Goal: Complete application form: Complete application form

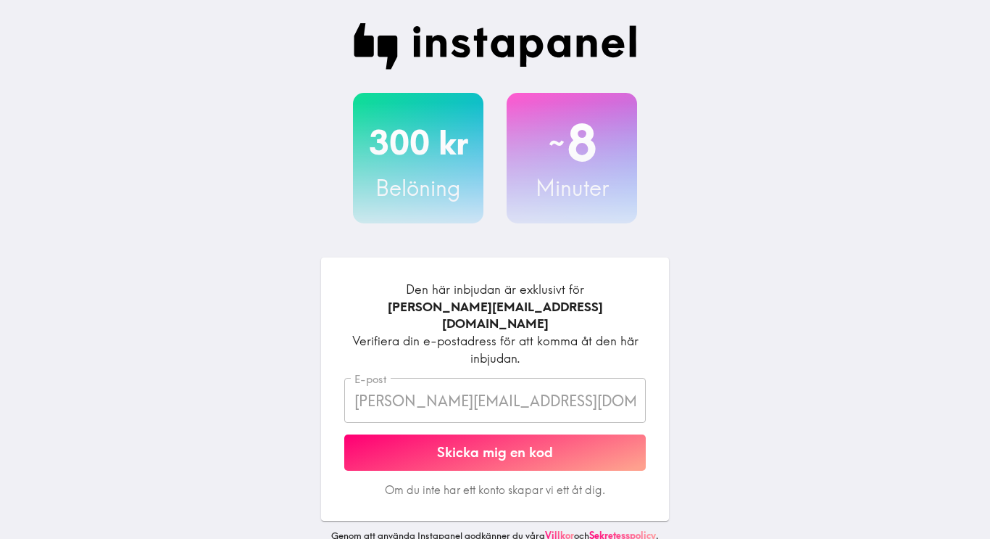
scroll to position [30, 0]
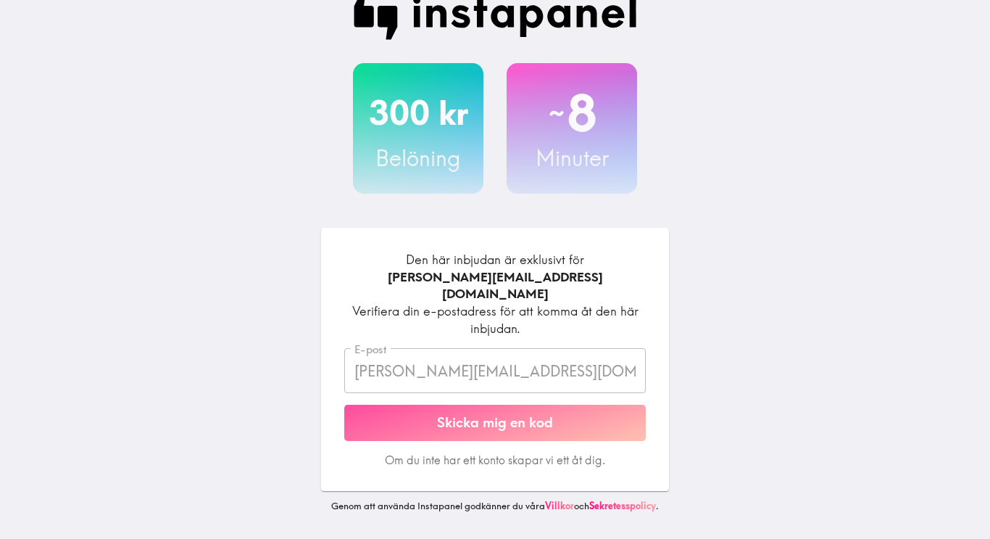
click at [550, 427] on button "Skicka mig en kod" at bounding box center [495, 423] width 302 height 36
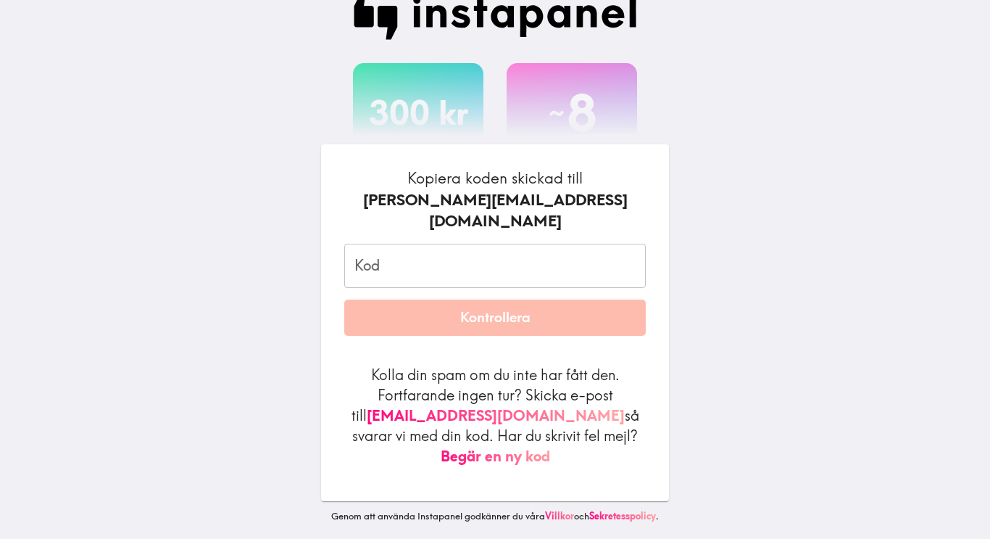
click at [394, 272] on input "Kod" at bounding box center [495, 266] width 302 height 45
type input "V"
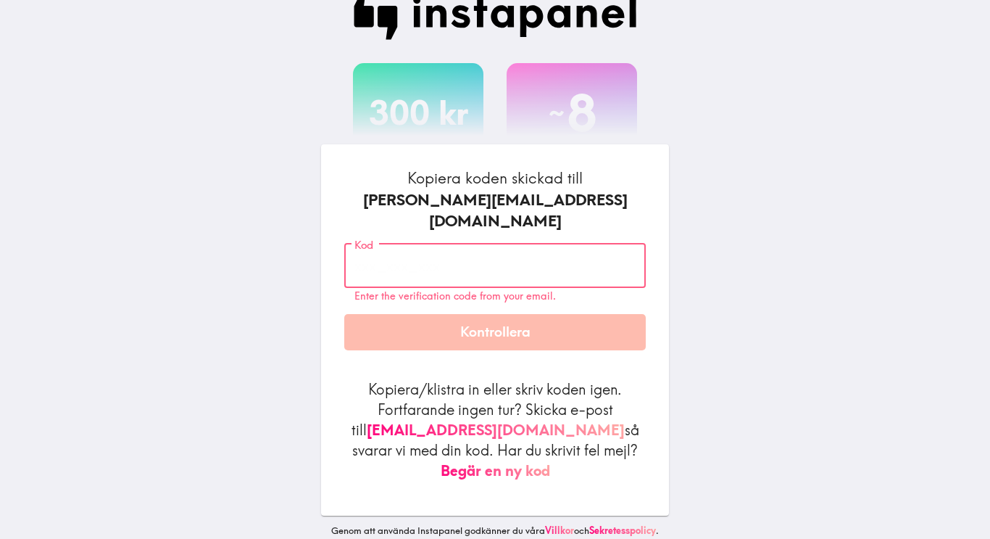
paste input "dJu_M3t_gty"
type input "dJu_M3t_gty"
click at [480, 336] on button "Kontrollera" at bounding box center [495, 332] width 302 height 36
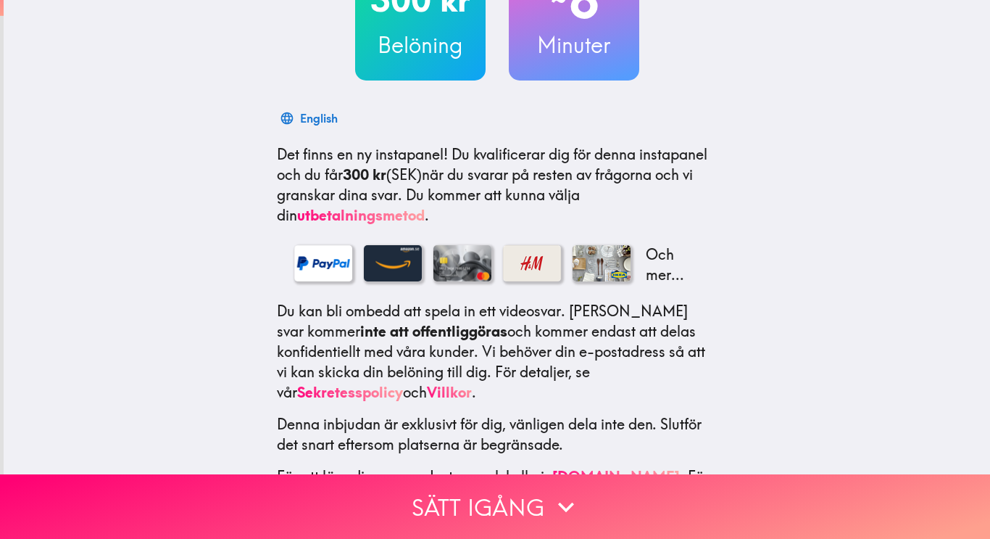
scroll to position [199, 0]
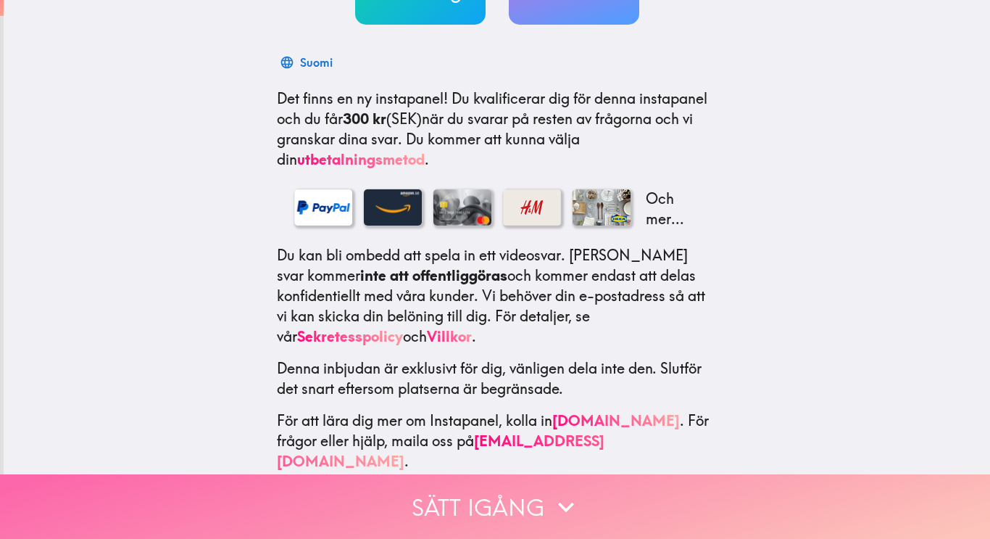
click at [512, 508] on button "Sätt igång" at bounding box center [495, 506] width 990 height 65
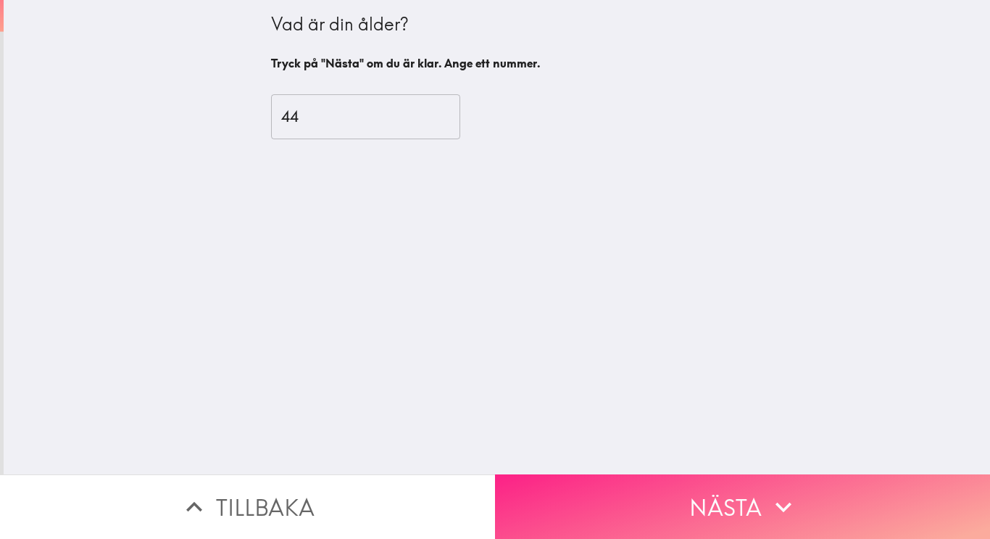
click at [580, 514] on button "Nästa" at bounding box center [742, 506] width 495 height 65
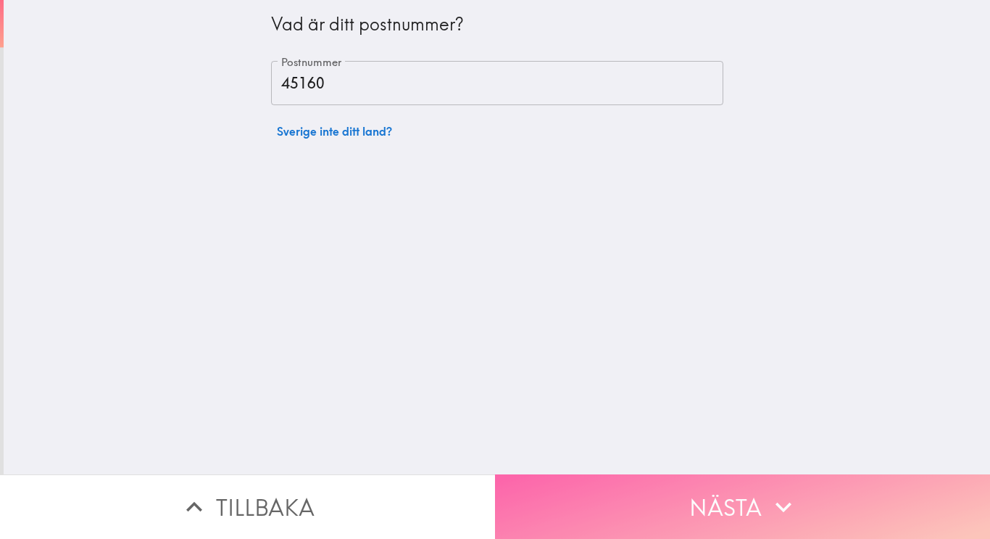
click at [598, 511] on button "Nästa" at bounding box center [742, 506] width 495 height 65
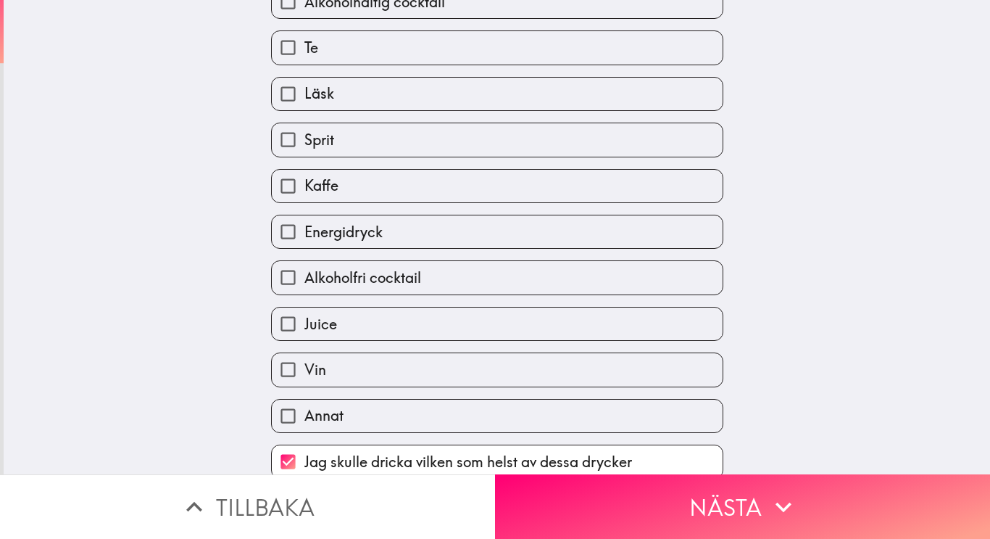
scroll to position [259, 0]
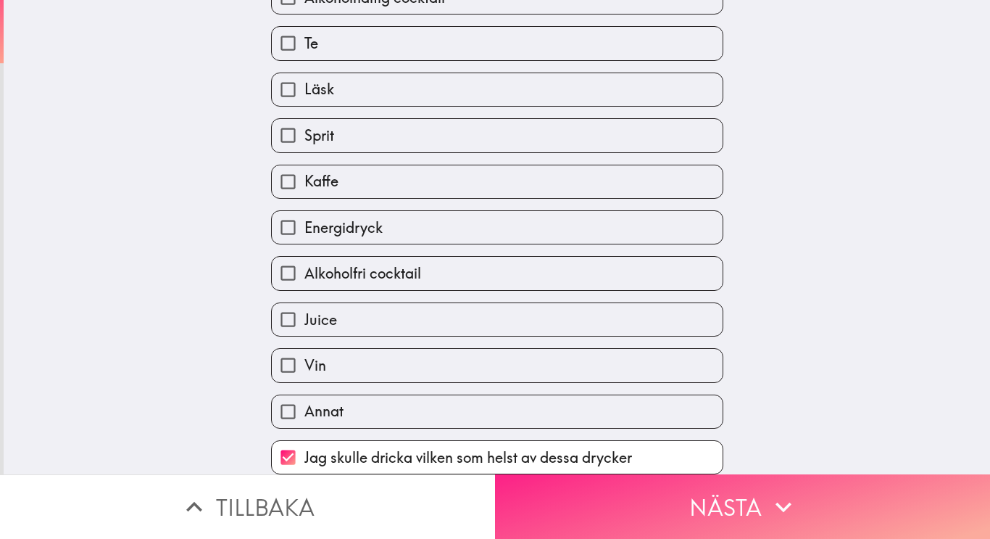
click at [633, 494] on button "Nästa" at bounding box center [742, 506] width 495 height 65
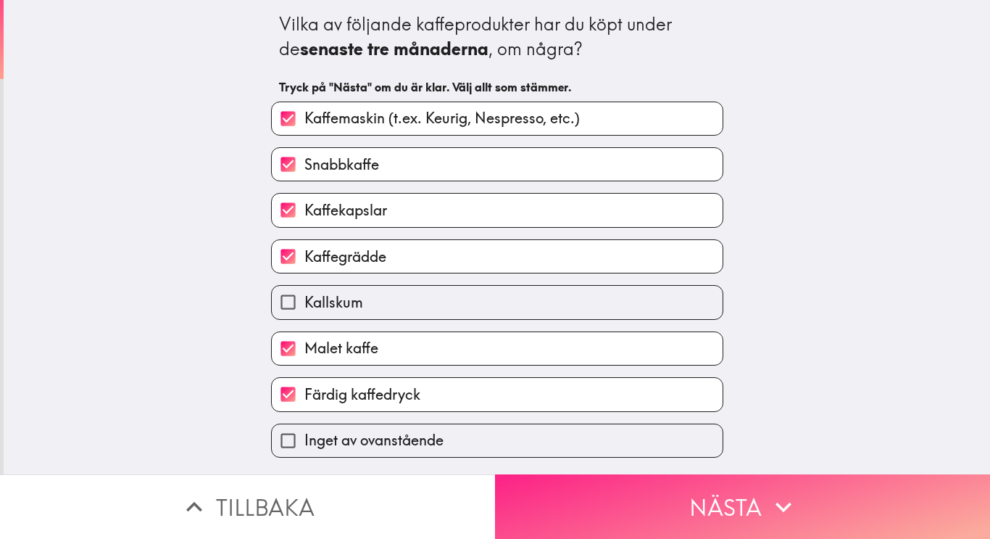
click at [619, 500] on button "Nästa" at bounding box center [742, 506] width 495 height 65
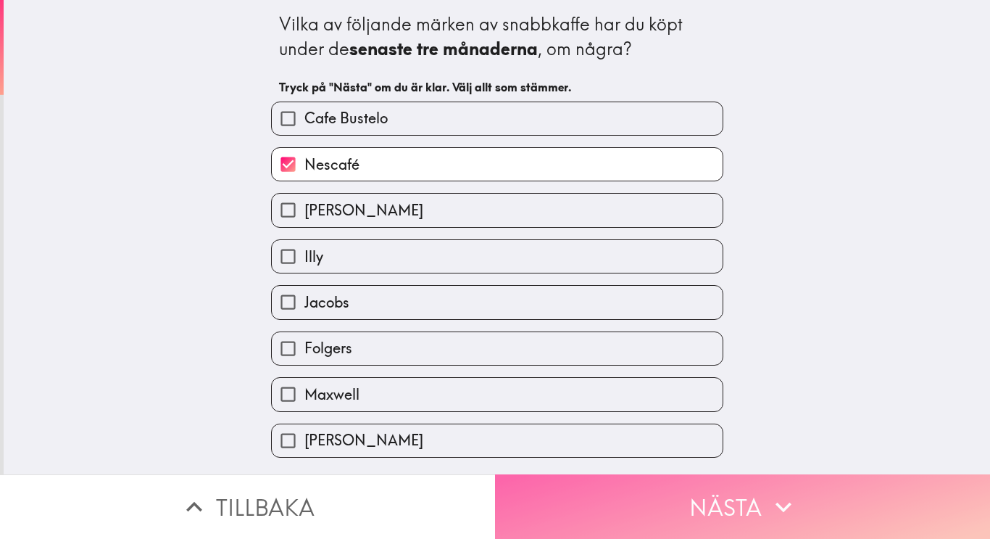
click at [640, 504] on button "Nästa" at bounding box center [742, 506] width 495 height 65
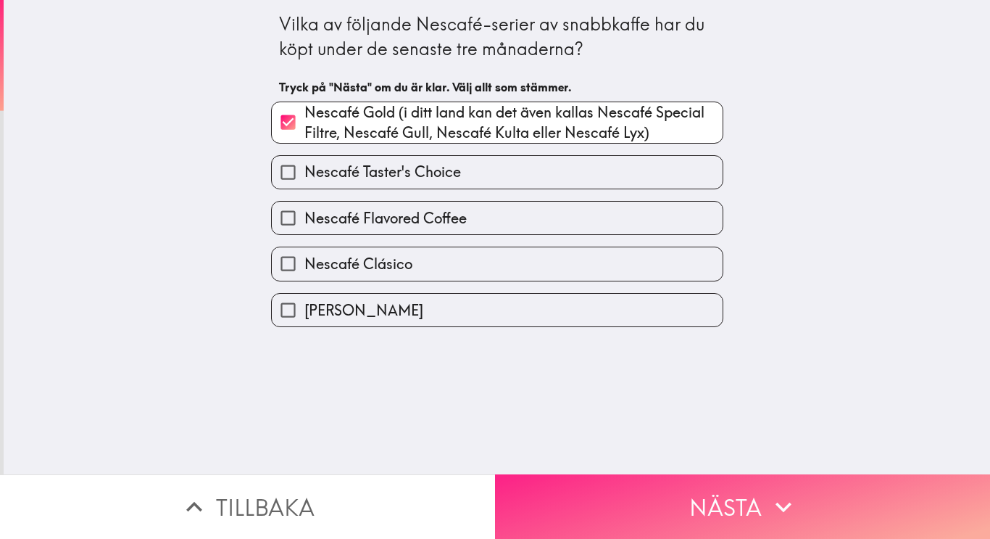
click at [640, 504] on button "Nästa" at bounding box center [742, 506] width 495 height 65
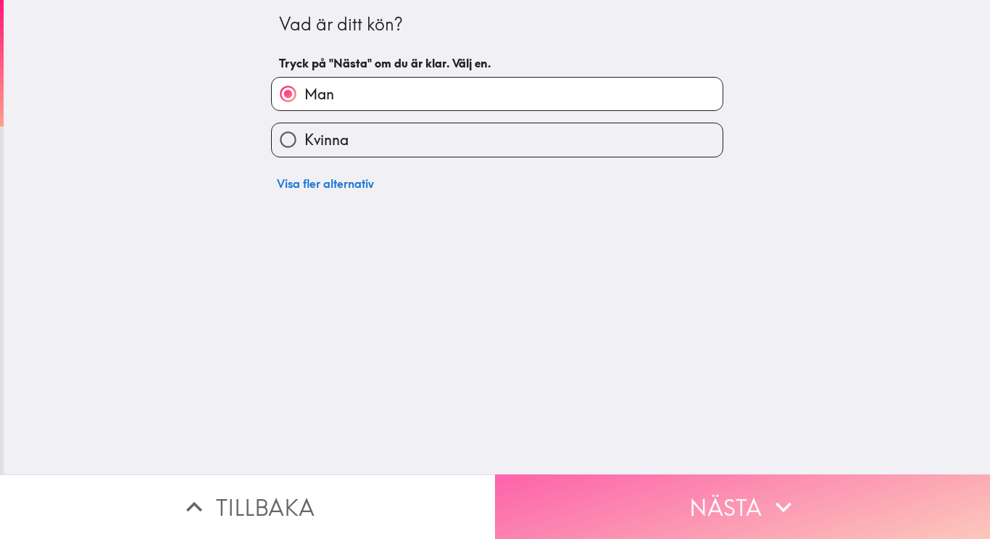
click at [640, 504] on button "Nästa" at bounding box center [742, 506] width 495 height 65
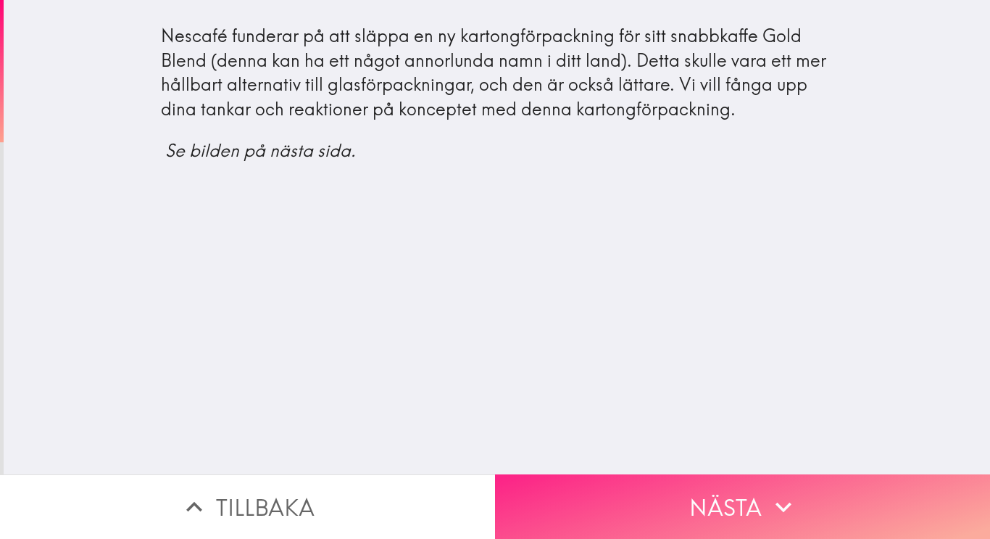
click at [640, 504] on button "Nästa" at bounding box center [742, 506] width 495 height 65
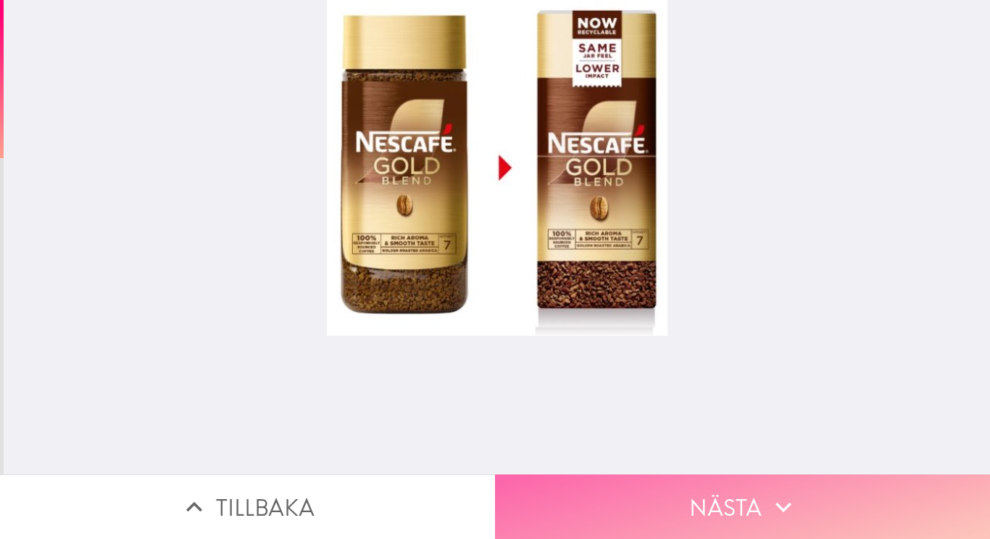
click at [640, 504] on button "Nästa" at bounding box center [742, 506] width 495 height 65
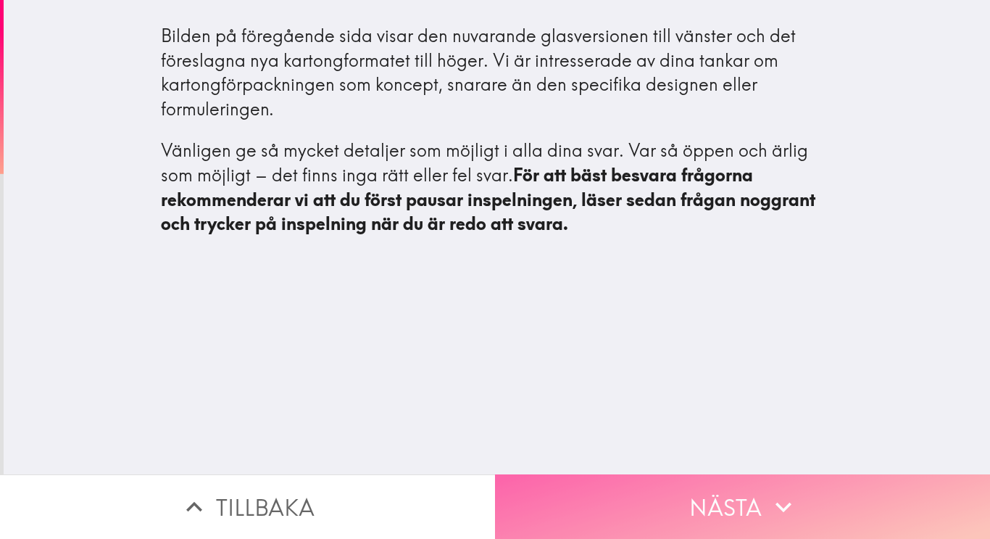
click at [640, 504] on button "Nästa" at bounding box center [742, 506] width 495 height 65
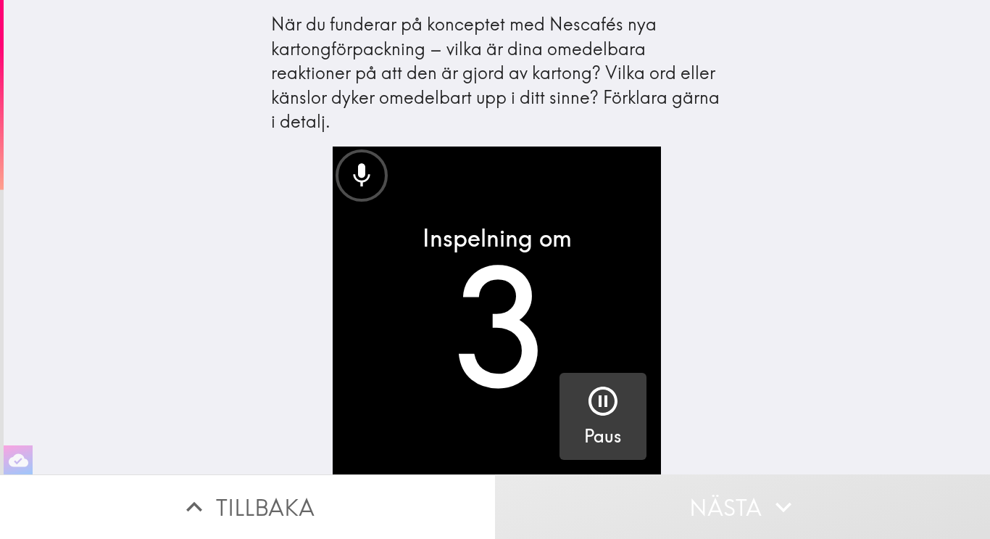
click at [608, 414] on icon "button" at bounding box center [603, 400] width 29 height 29
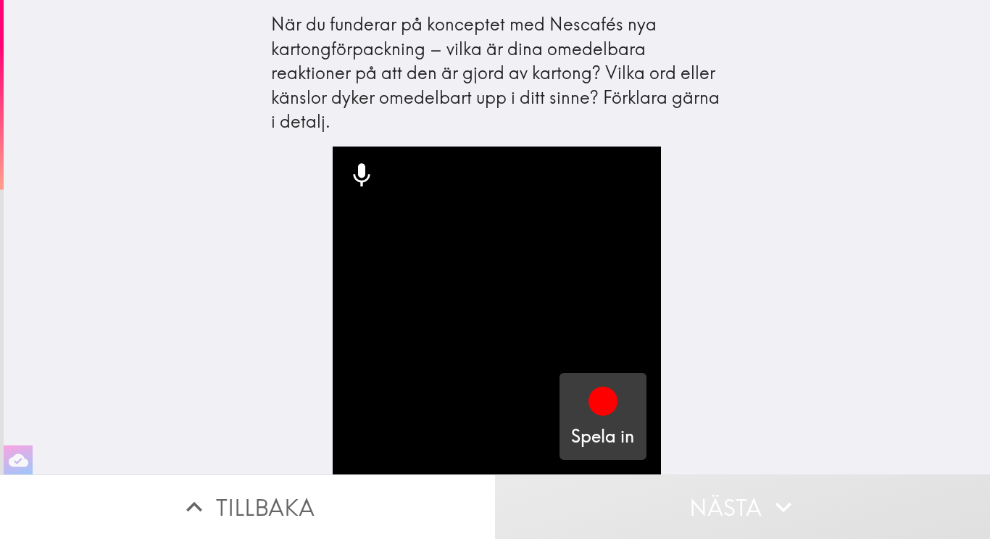
click at [606, 406] on icon "button" at bounding box center [603, 400] width 29 height 29
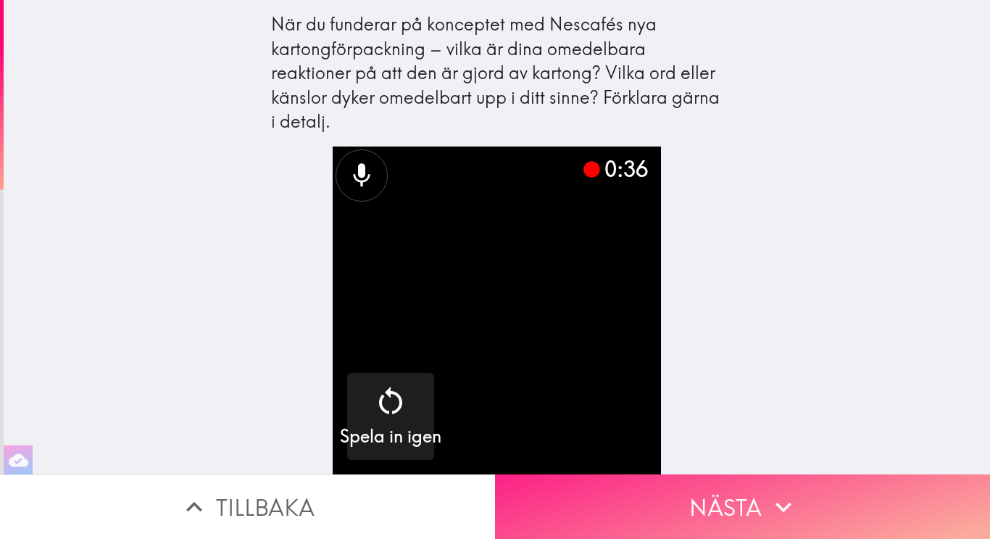
click at [735, 502] on button "Nästa" at bounding box center [742, 506] width 495 height 65
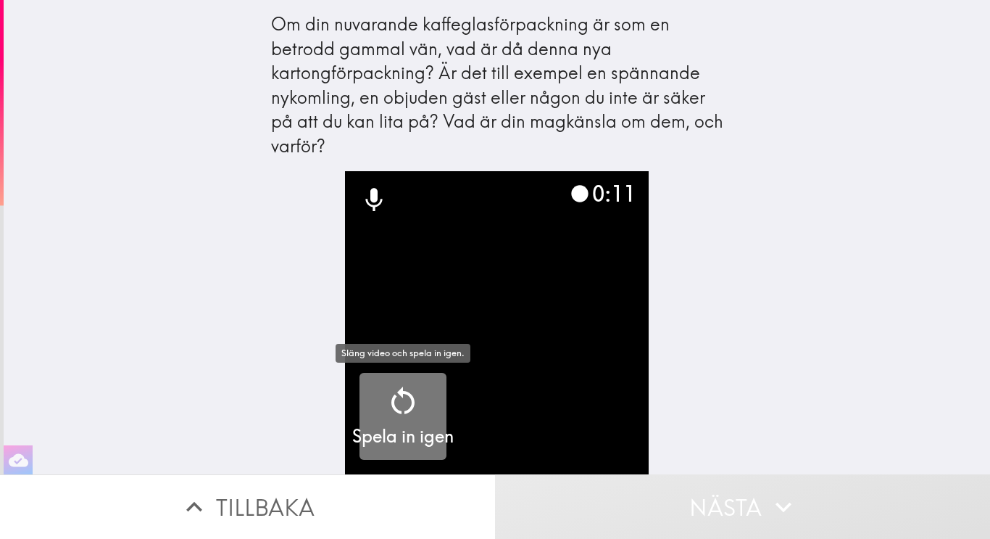
click at [416, 411] on icon "button" at bounding box center [403, 401] width 35 height 35
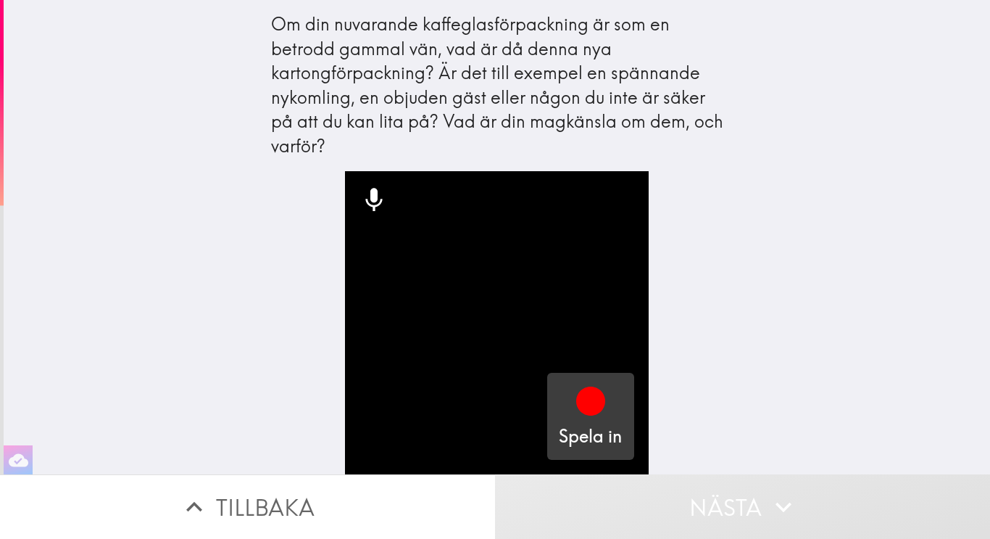
click at [590, 403] on icon "button" at bounding box center [590, 400] width 29 height 29
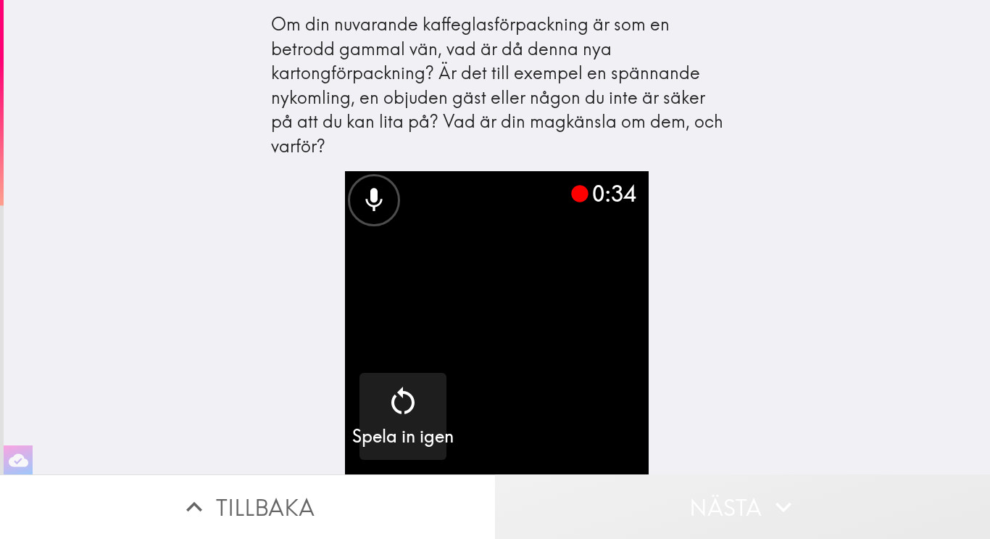
click at [706, 508] on button "Nästa" at bounding box center [742, 506] width 495 height 65
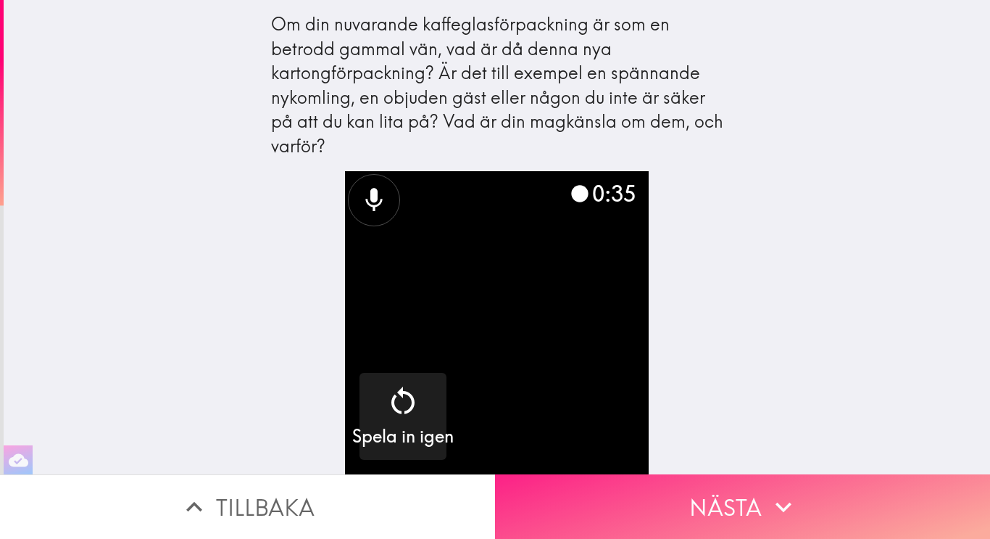
click at [706, 508] on button "Nästa" at bounding box center [742, 506] width 495 height 65
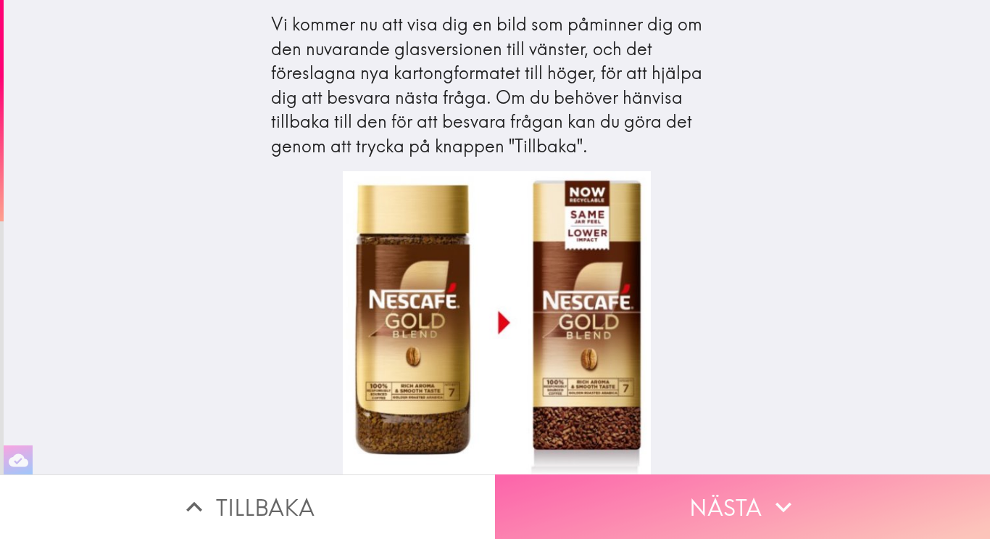
click at [708, 497] on button "Nästa" at bounding box center [742, 506] width 495 height 65
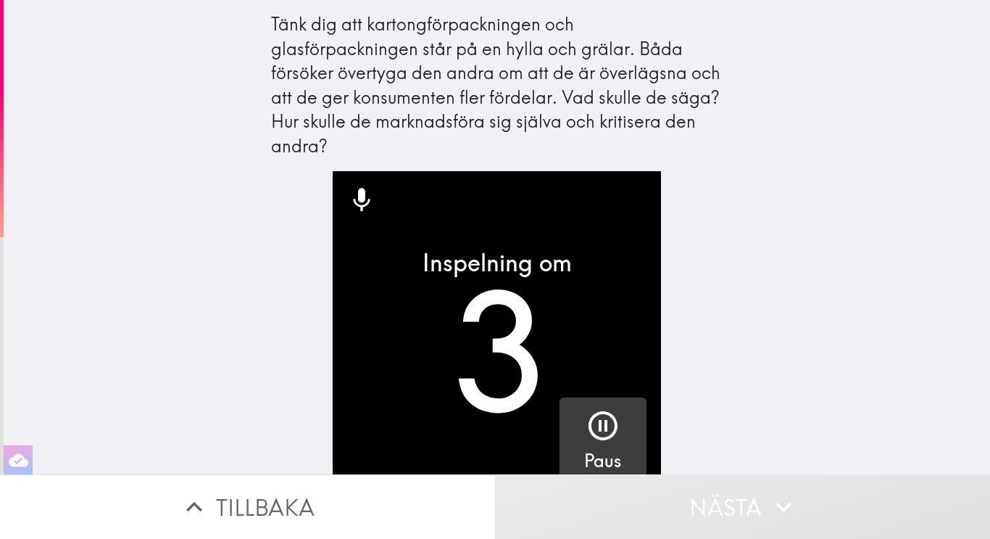
click at [616, 449] on h5 "Paus" at bounding box center [602, 461] width 37 height 25
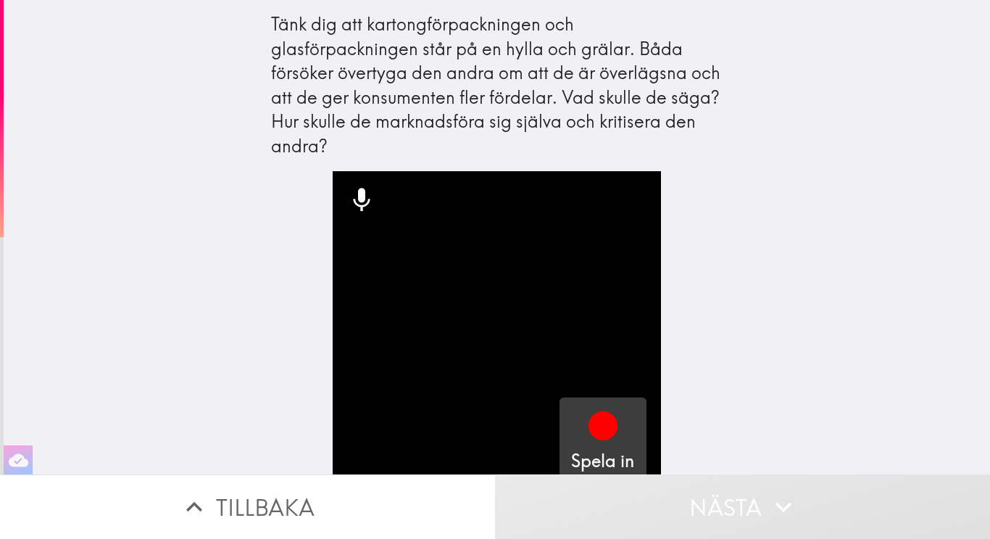
click at [611, 415] on icon "button" at bounding box center [603, 425] width 35 height 35
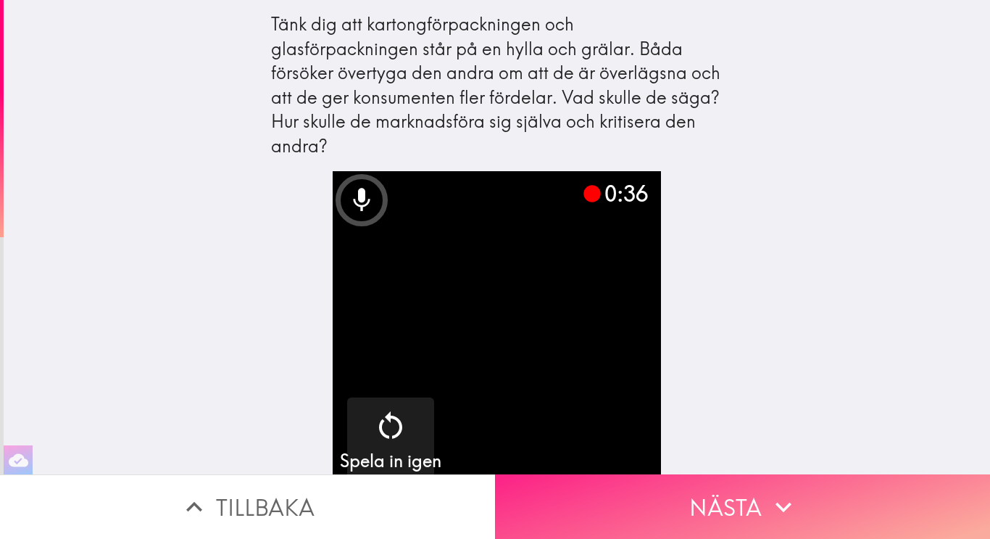
click at [700, 502] on button "Nästa" at bounding box center [742, 506] width 495 height 65
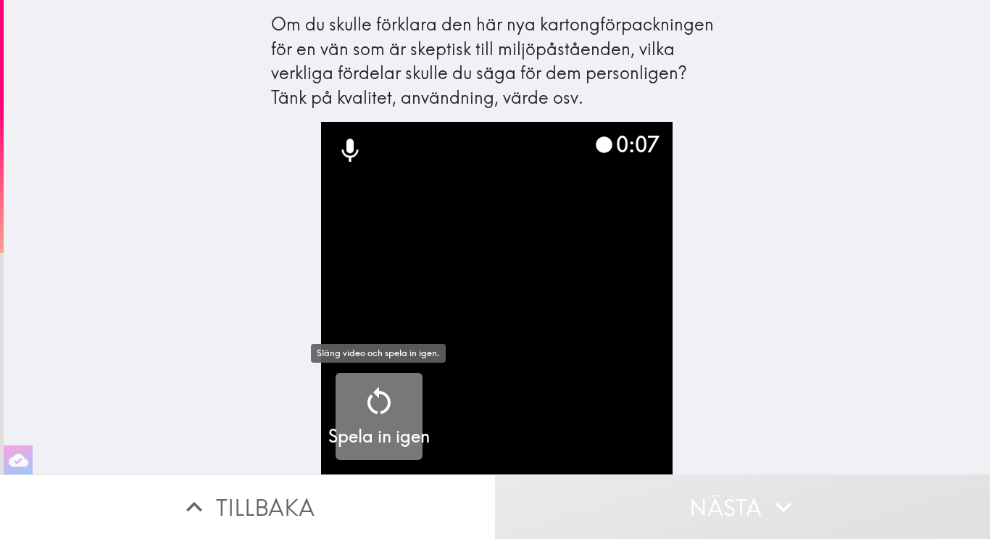
click at [380, 392] on icon "button" at bounding box center [379, 400] width 23 height 28
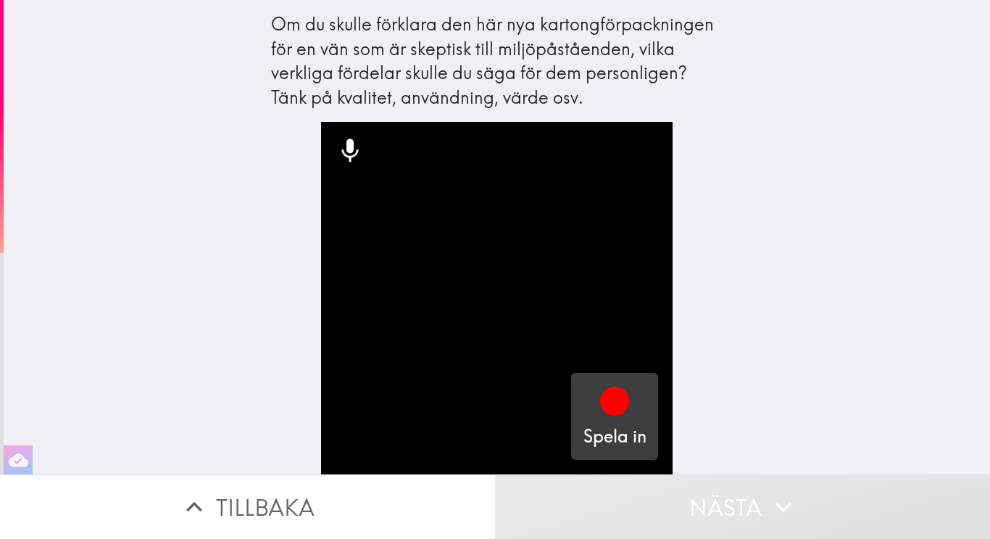
click at [629, 397] on icon "button" at bounding box center [614, 401] width 35 height 35
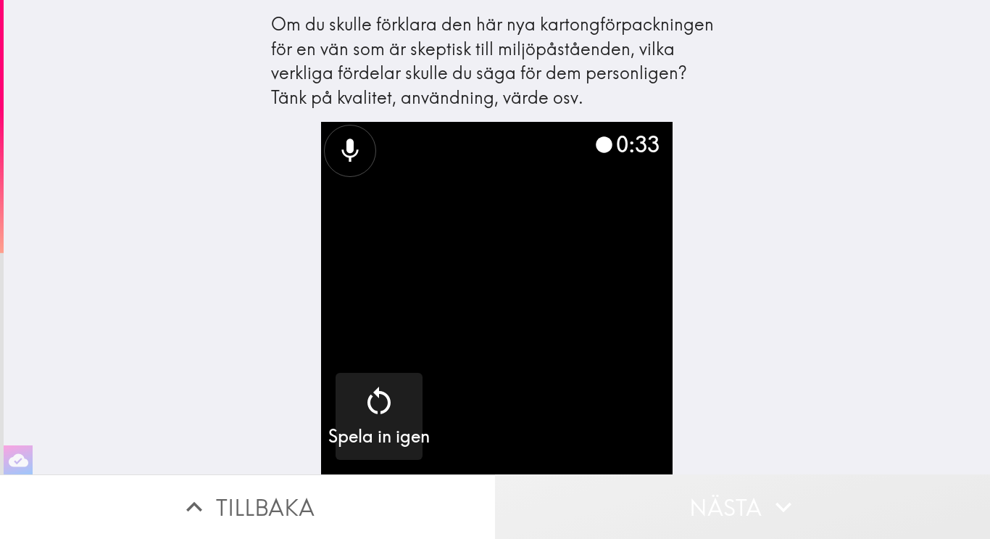
click at [721, 518] on button "Nästa" at bounding box center [742, 506] width 495 height 65
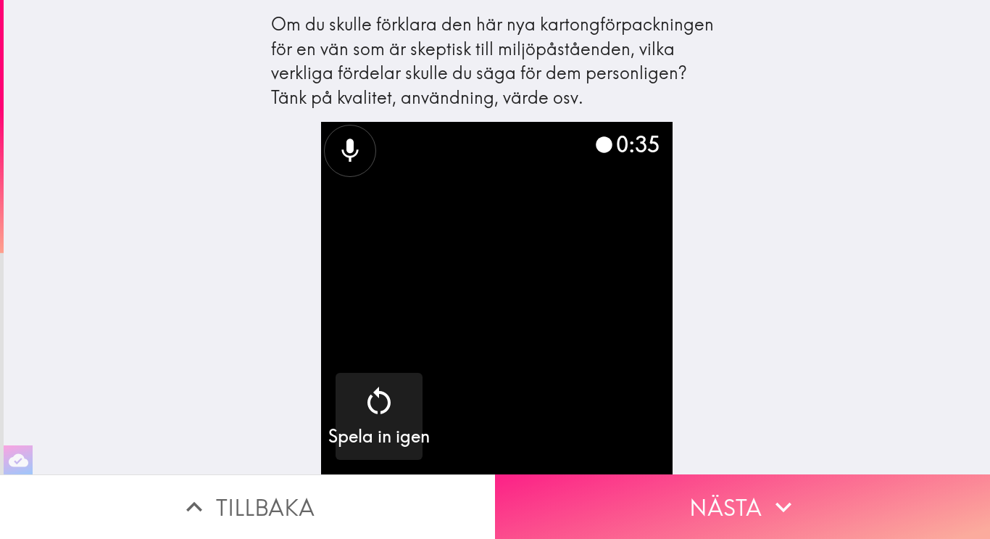
click at [740, 513] on button "Nästa" at bounding box center [742, 506] width 495 height 65
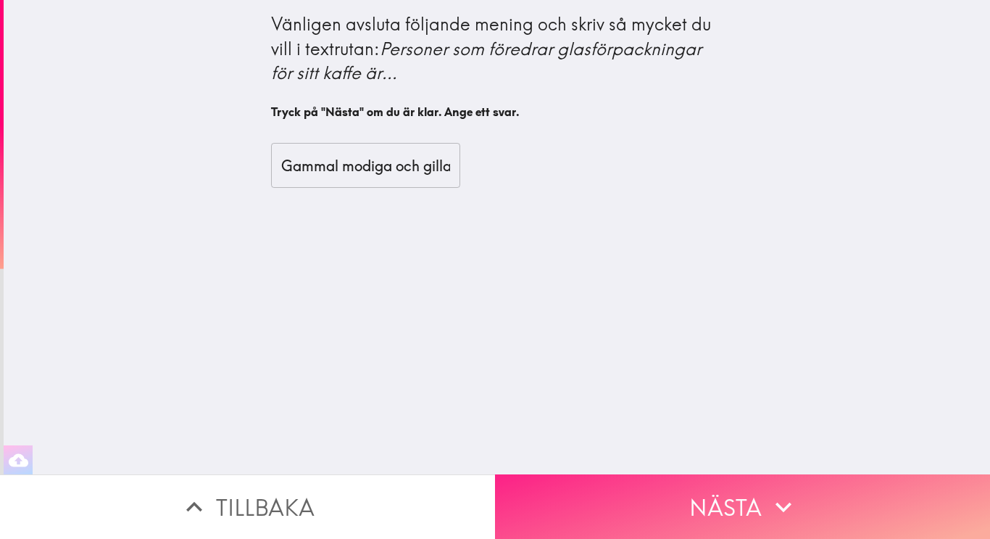
click at [678, 505] on button "Nästa" at bounding box center [742, 506] width 495 height 65
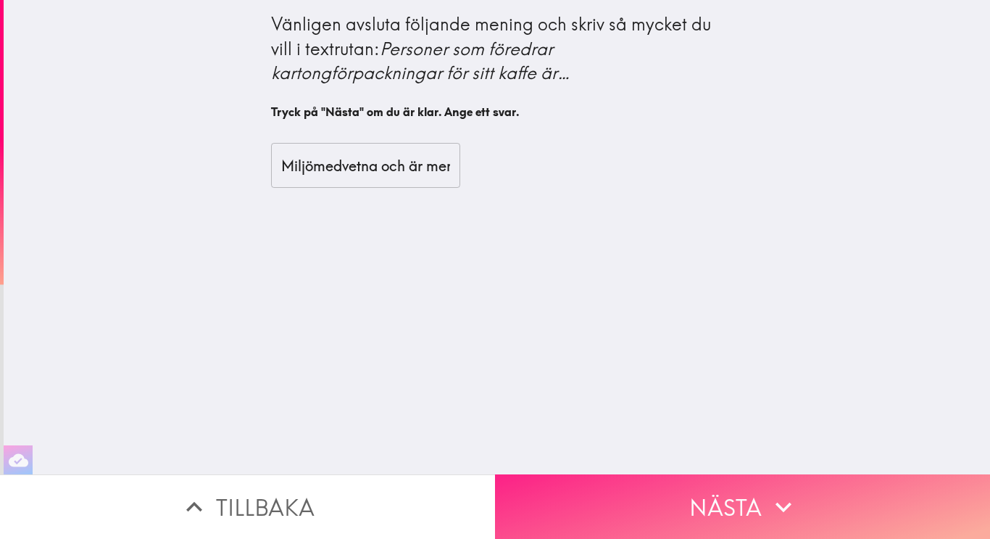
click at [678, 505] on button "Nästa" at bounding box center [742, 506] width 495 height 65
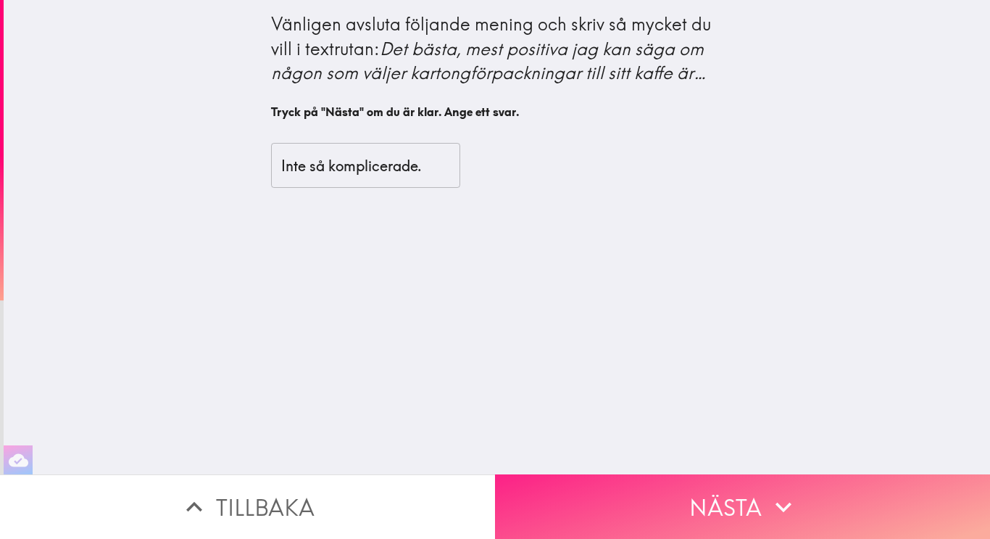
click at [678, 505] on button "Nästa" at bounding box center [742, 506] width 495 height 65
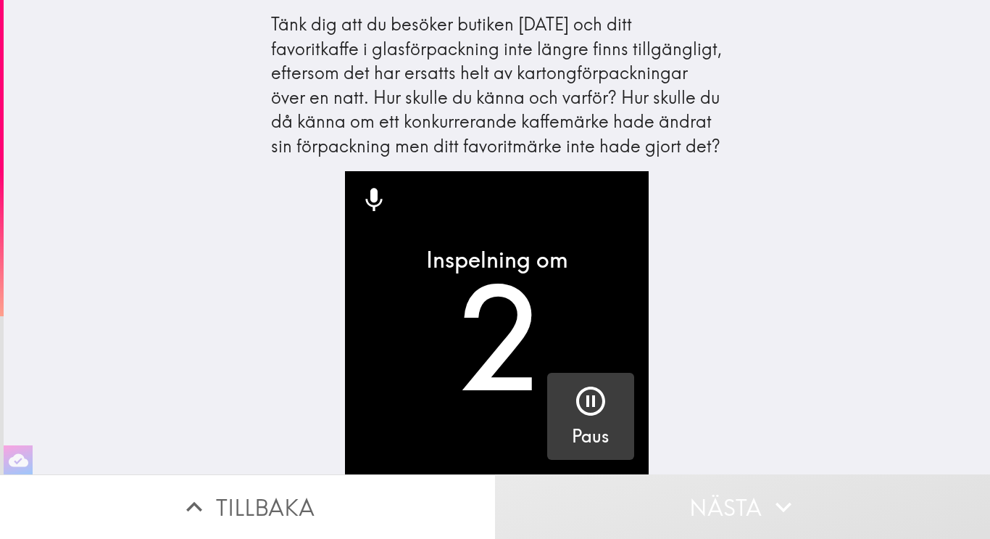
click at [581, 419] on div "button" at bounding box center [591, 404] width 35 height 41
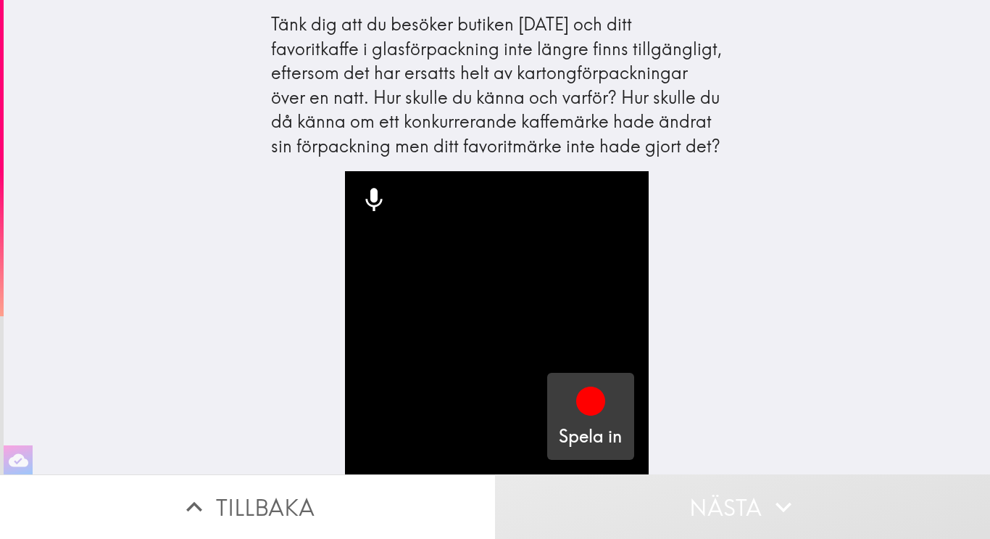
click at [610, 408] on div "Spela in" at bounding box center [590, 416] width 63 height 65
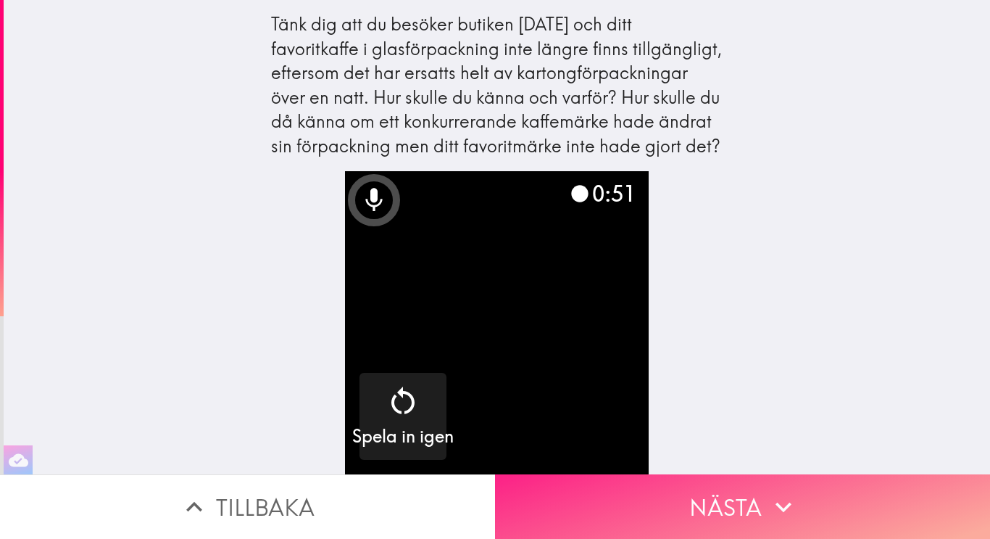
click at [680, 501] on button "Nästa" at bounding box center [742, 506] width 495 height 65
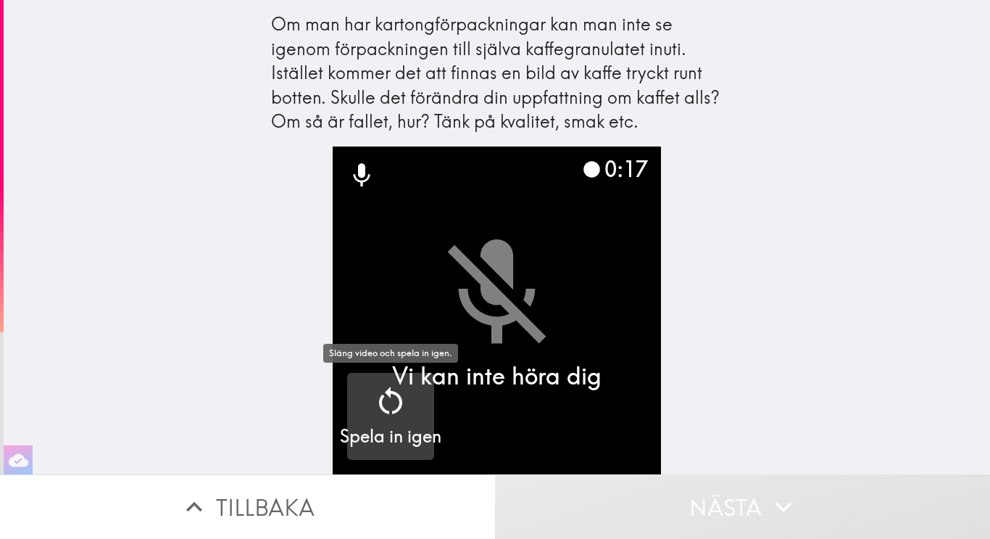
click at [394, 410] on icon "button" at bounding box center [390, 401] width 35 height 35
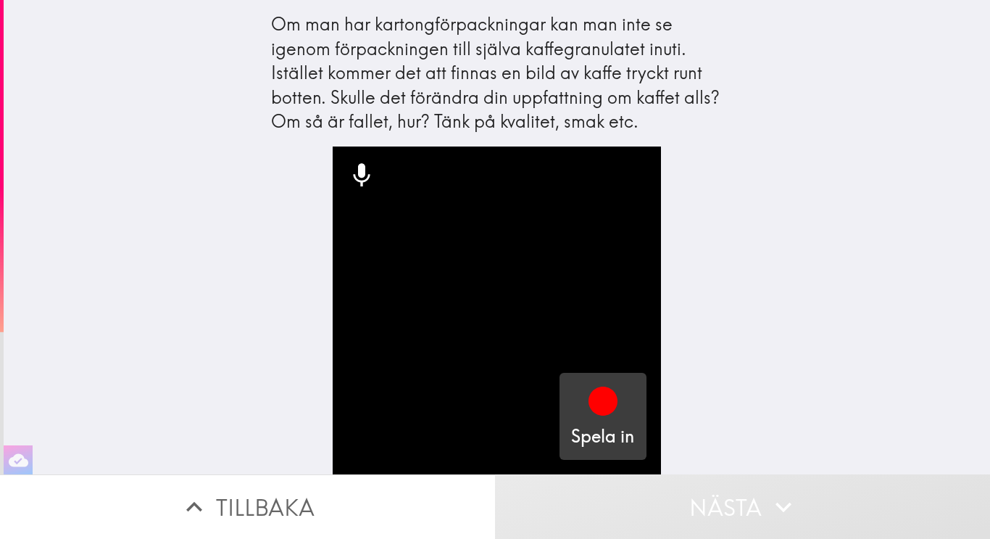
click at [595, 419] on div "button" at bounding box center [603, 404] width 35 height 41
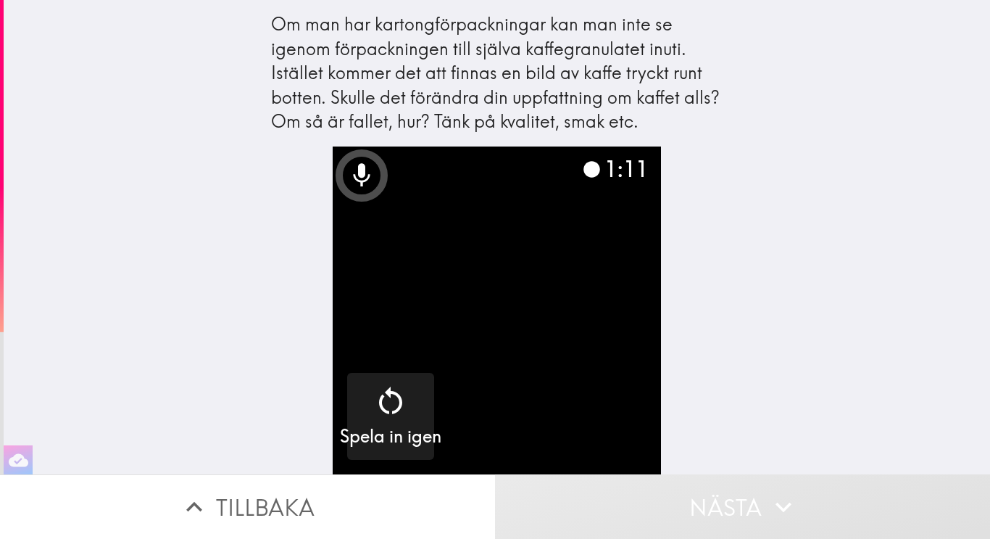
click at [684, 502] on button "Nästa" at bounding box center [742, 506] width 495 height 65
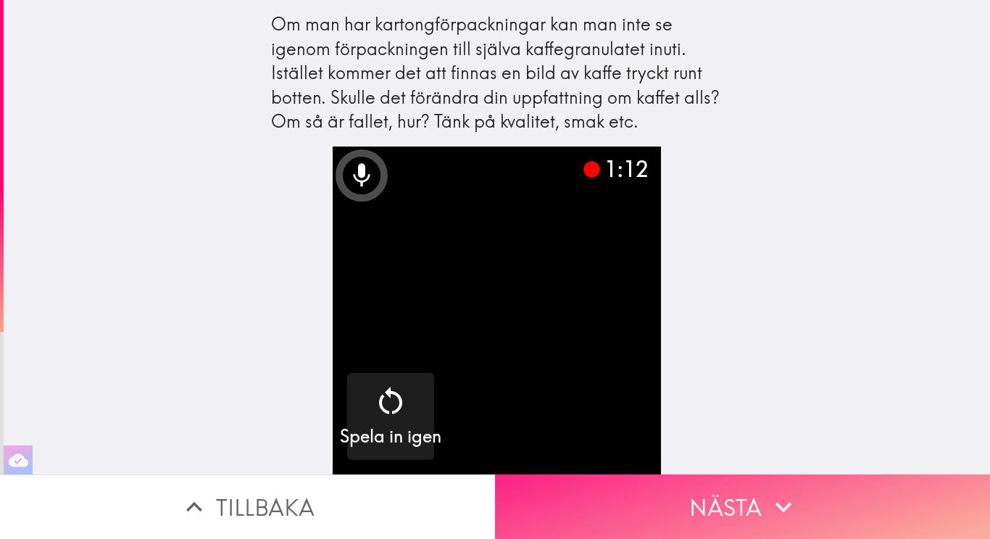
click at [684, 502] on button "Nästa" at bounding box center [742, 506] width 495 height 65
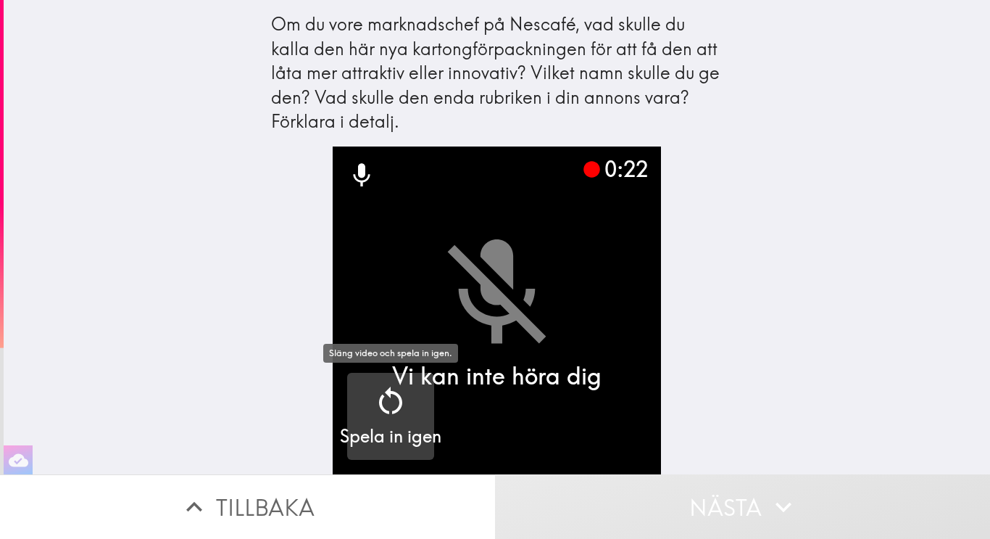
click at [392, 410] on icon "button" at bounding box center [390, 401] width 35 height 35
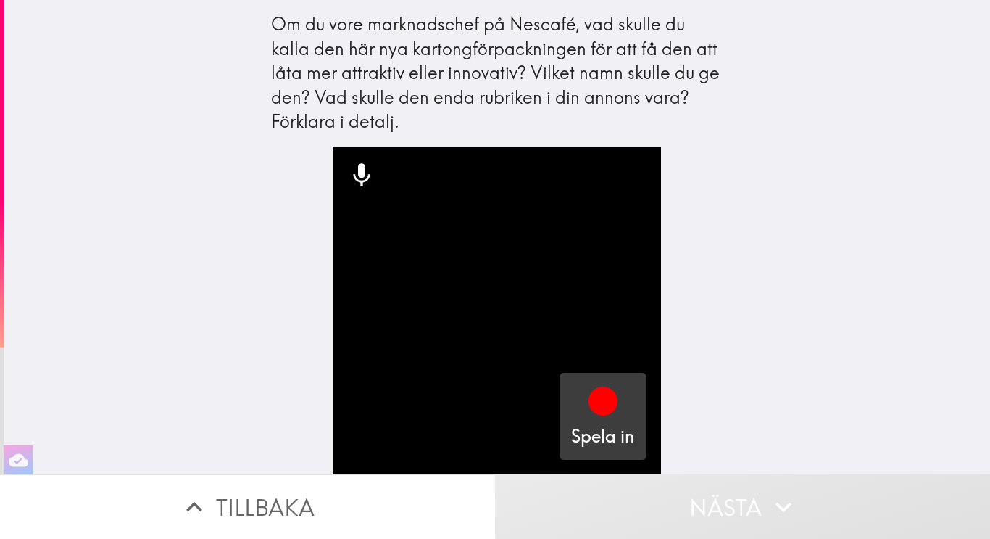
click at [613, 400] on icon "button" at bounding box center [603, 400] width 29 height 29
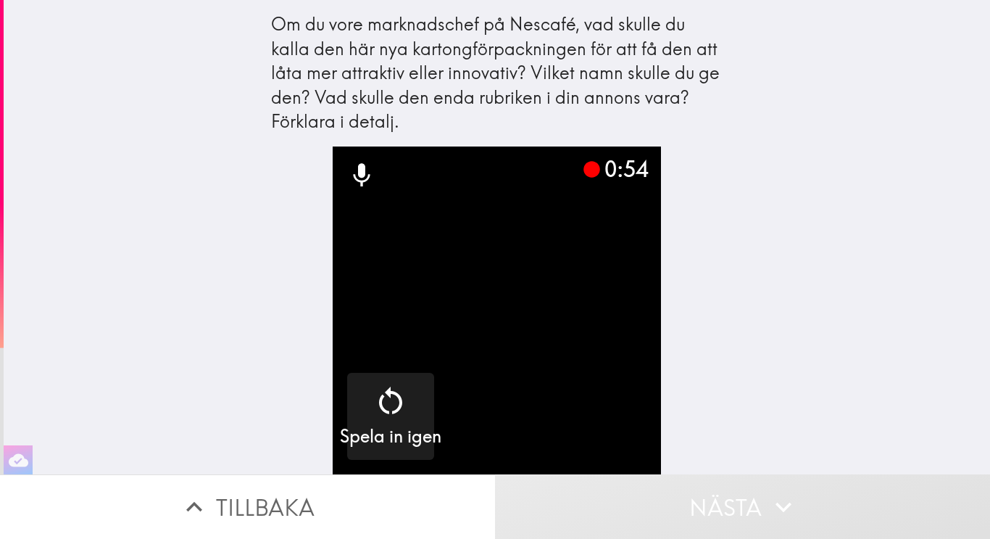
click at [687, 514] on button "Nästa" at bounding box center [742, 506] width 495 height 65
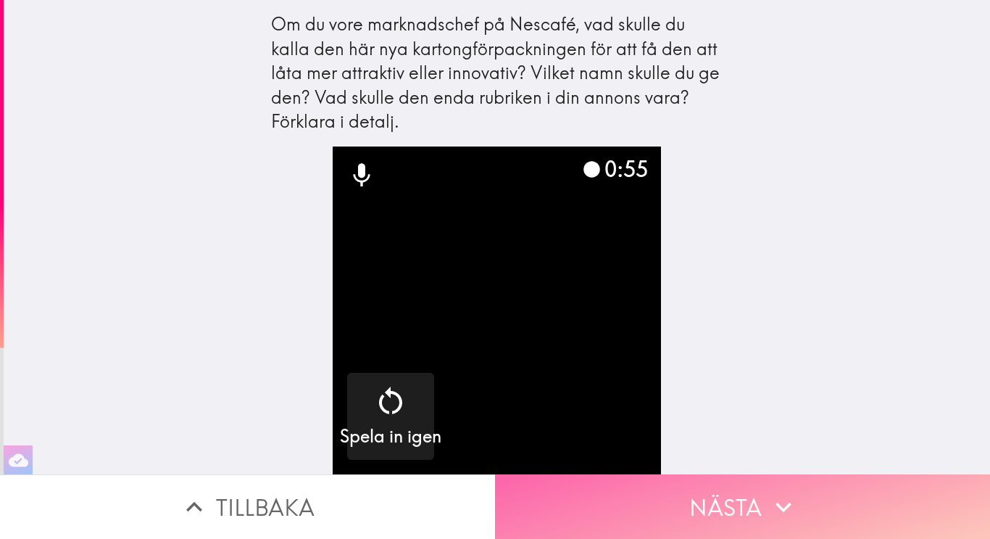
click at [687, 514] on button "Nästa" at bounding box center [742, 506] width 495 height 65
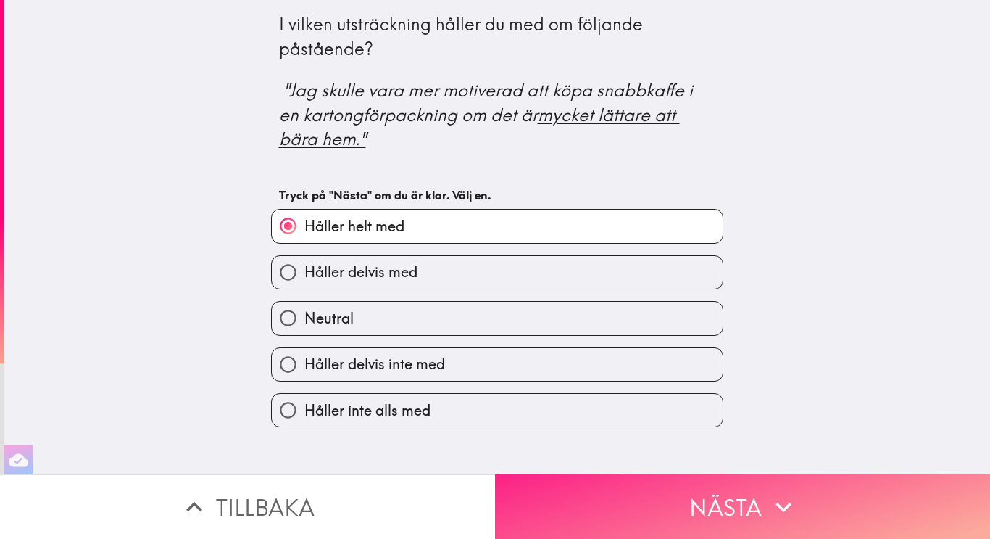
click at [672, 495] on button "Nästa" at bounding box center [742, 506] width 495 height 65
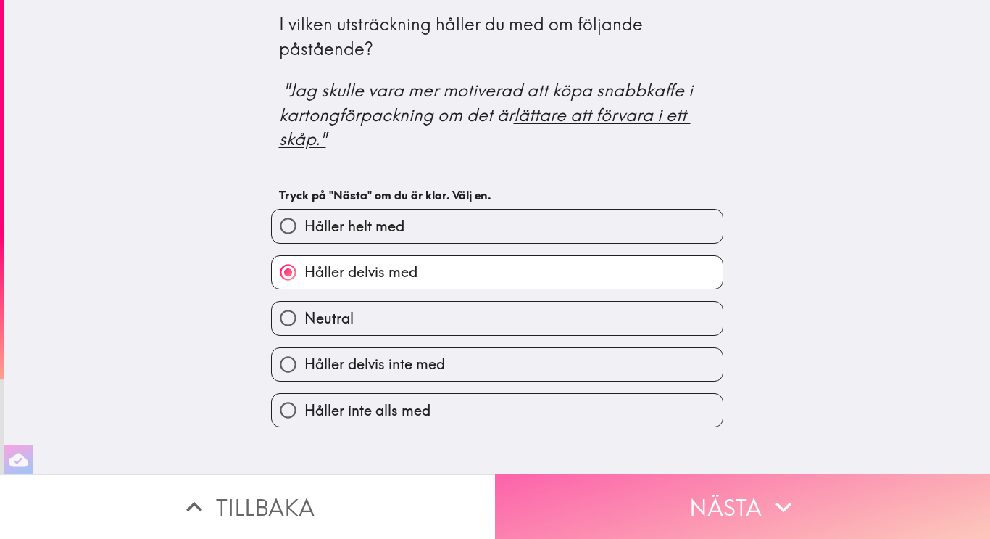
click at [672, 495] on button "Nästa" at bounding box center [742, 506] width 495 height 65
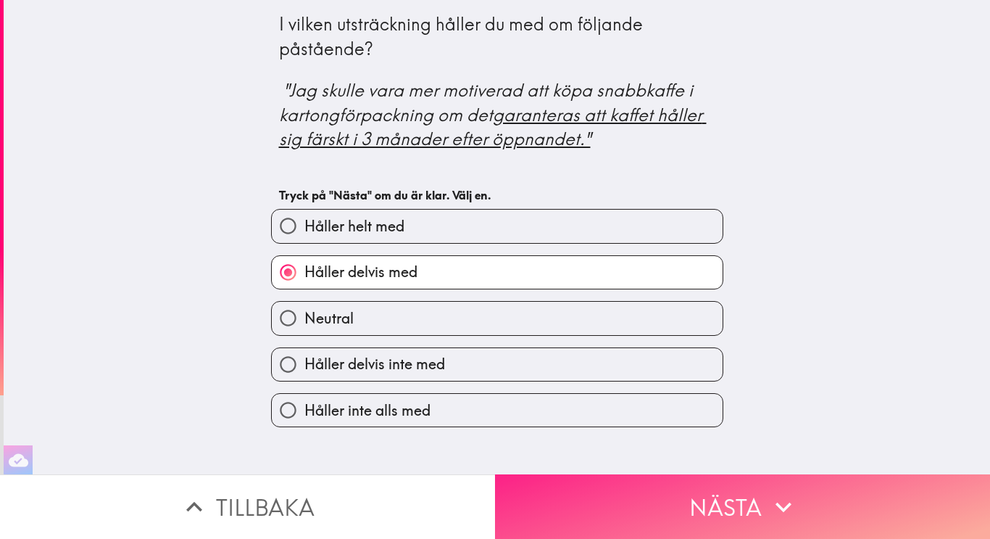
click at [672, 495] on button "Nästa" at bounding box center [742, 506] width 495 height 65
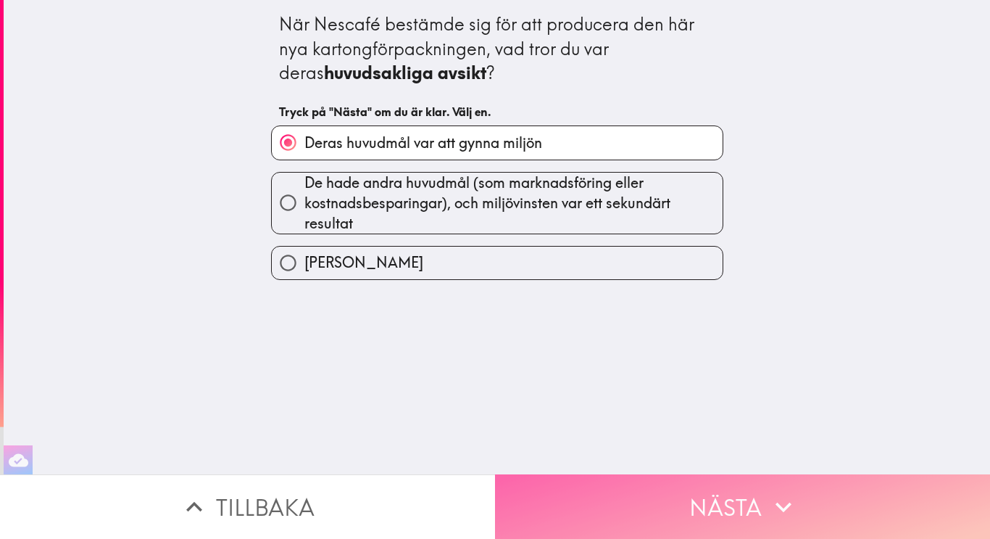
click at [672, 495] on button "Nästa" at bounding box center [742, 506] width 495 height 65
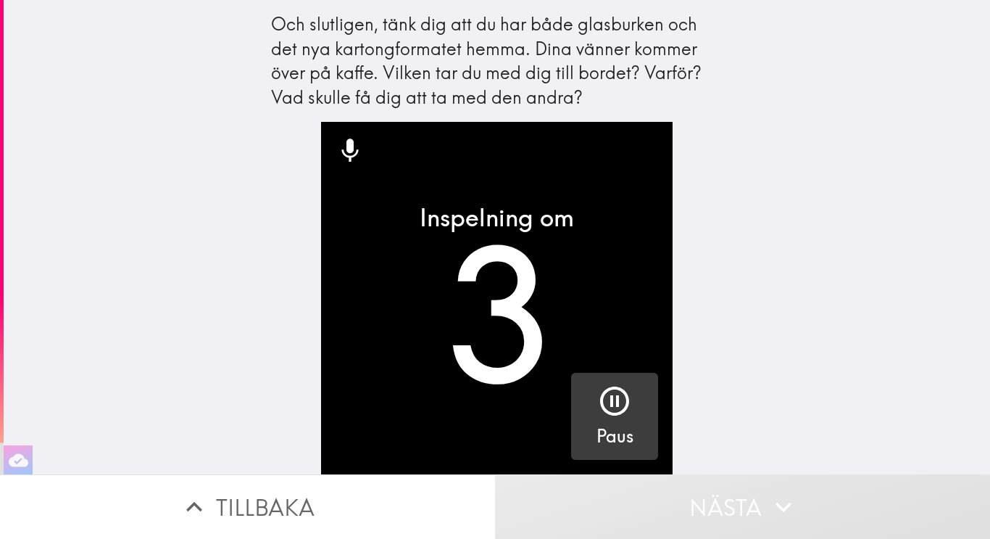
click at [608, 415] on icon "button" at bounding box center [614, 401] width 35 height 35
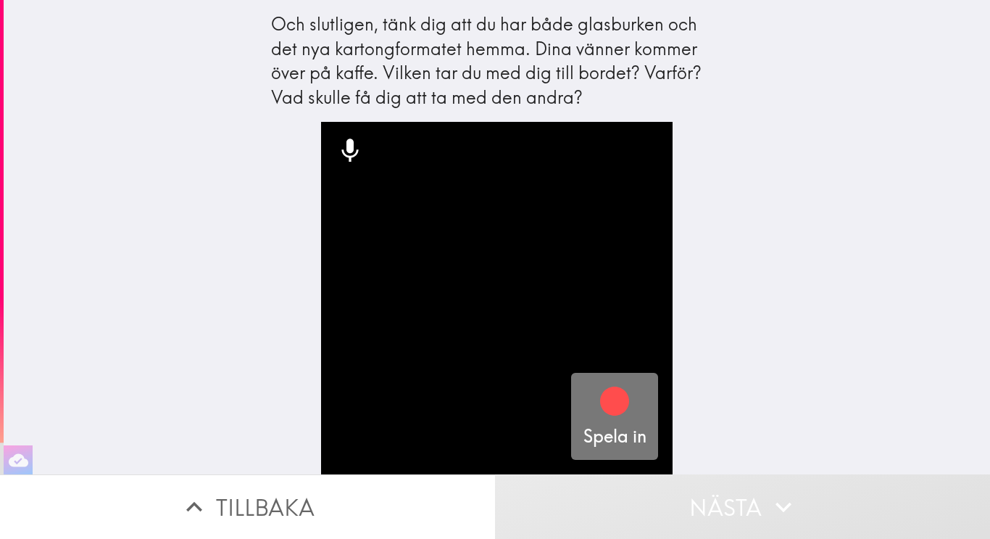
click at [629, 404] on icon "button" at bounding box center [614, 401] width 35 height 35
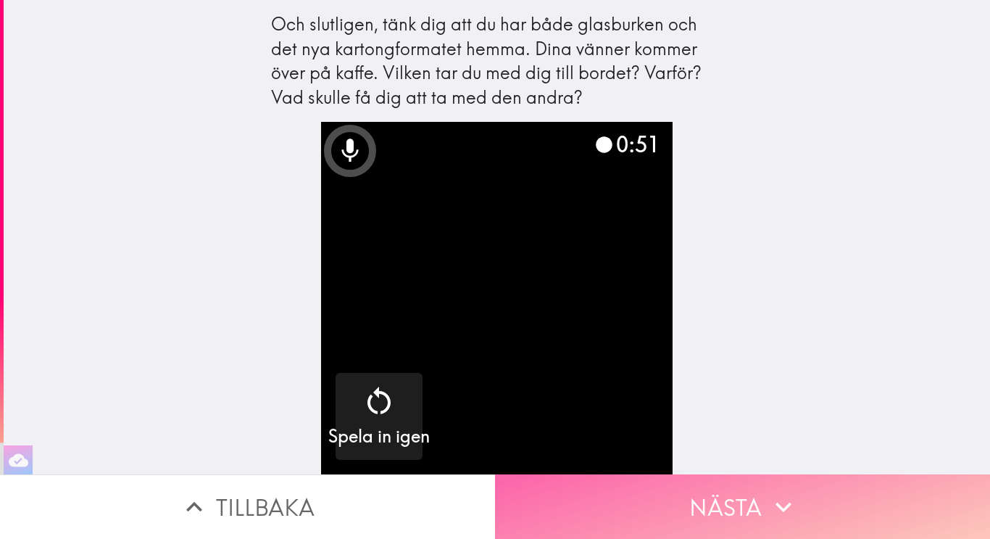
click at [697, 511] on button "Nästa" at bounding box center [742, 506] width 495 height 65
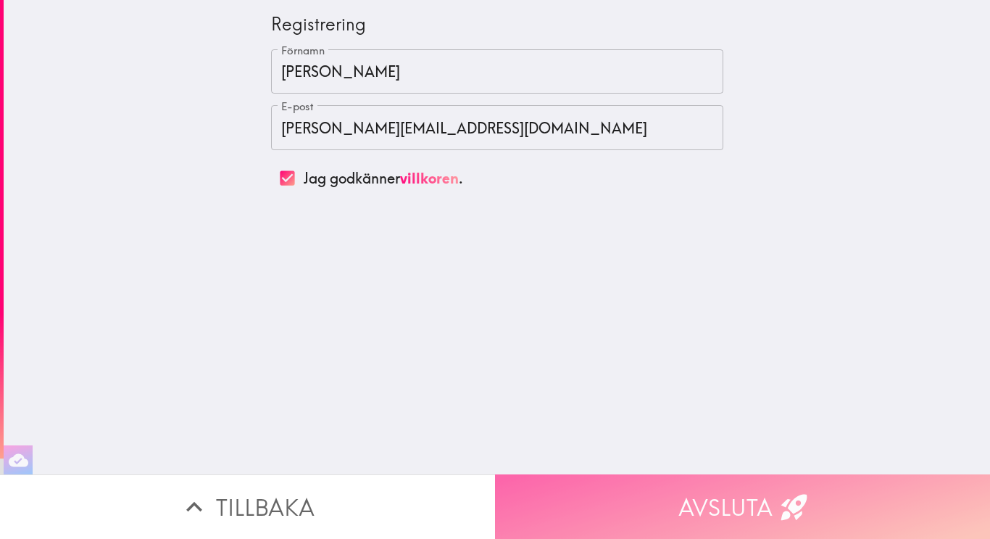
click at [684, 502] on button "Avsluta" at bounding box center [742, 506] width 495 height 65
